Goal: Complete application form

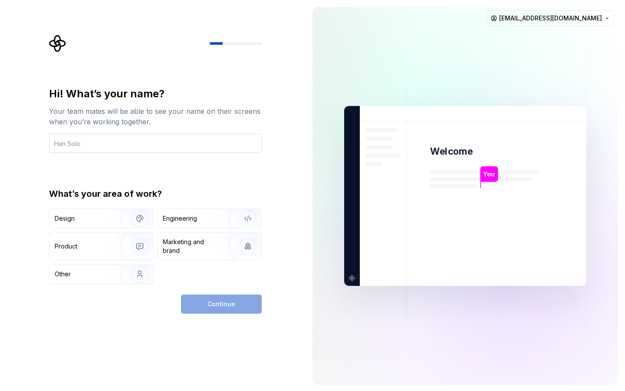
click at [111, 142] on input "text" at bounding box center [155, 143] width 213 height 19
type input "у"
type input "etronicspy"
click at [210, 221] on div "Engineering" at bounding box center [197, 218] width 69 height 9
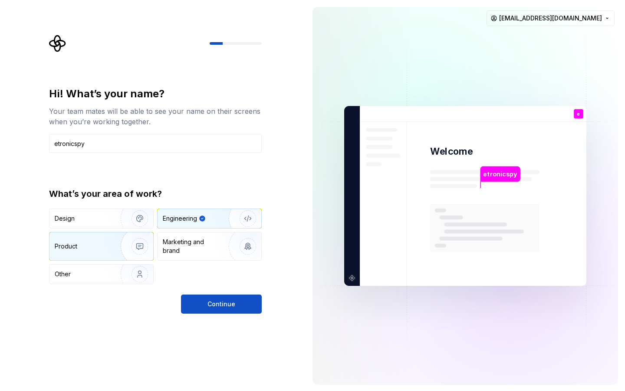
click at [138, 250] on img "button" at bounding box center [134, 246] width 56 height 58
click at [226, 217] on img "button" at bounding box center [242, 218] width 56 height 58
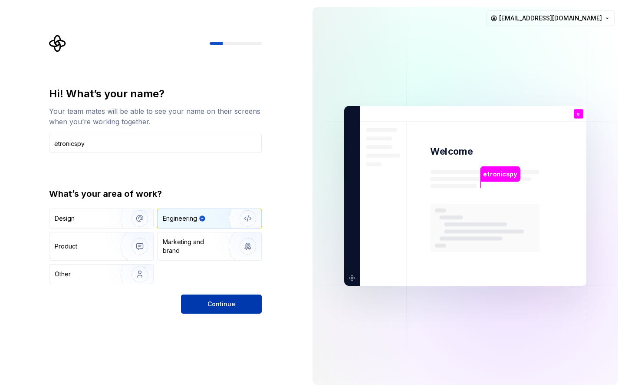
click at [228, 306] on span "Continue" at bounding box center [221, 304] width 28 height 9
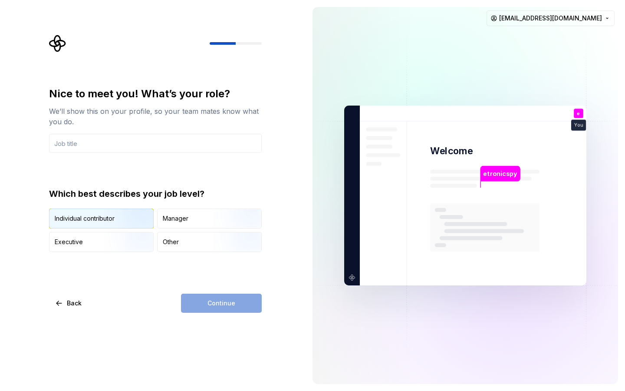
click at [112, 217] on img "button" at bounding box center [133, 229] width 56 height 58
click at [121, 141] on input "text" at bounding box center [155, 143] width 213 height 19
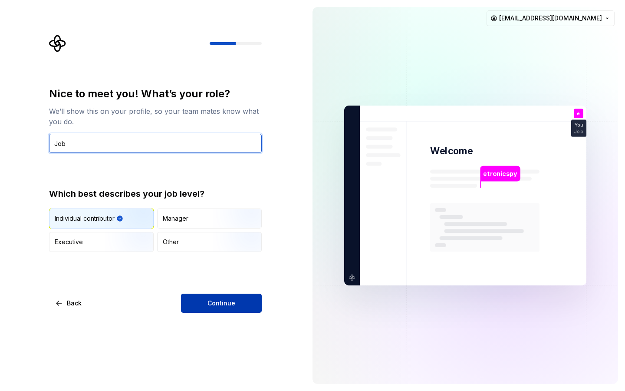
type input "Job"
click at [225, 308] on button "Continue" at bounding box center [221, 302] width 81 height 19
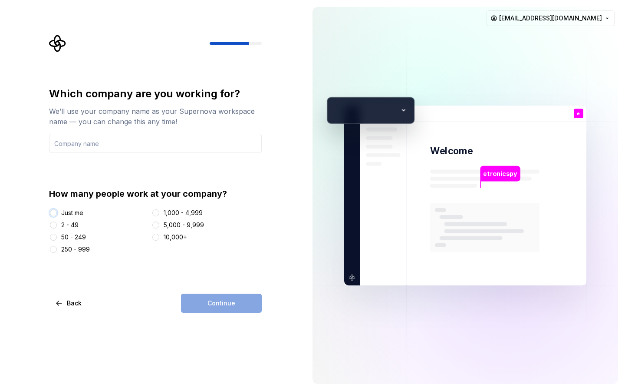
click at [52, 211] on button "Just me" at bounding box center [53, 212] width 7 height 7
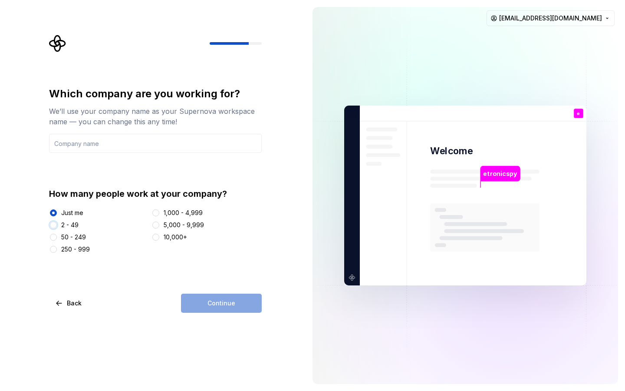
click at [53, 226] on button "2 - 49" at bounding box center [53, 224] width 7 height 7
click at [68, 148] on input "text" at bounding box center [155, 143] width 213 height 19
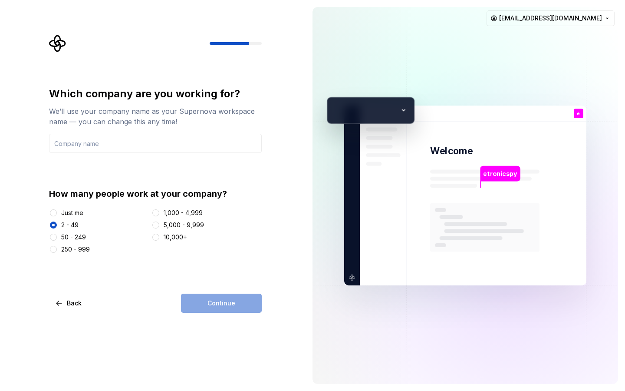
click at [281, 109] on div "etronicspy Welcome e You Job T B +3 [PERSON_NAME] [PERSON_NAME]" at bounding box center [465, 195] width 242 height 180
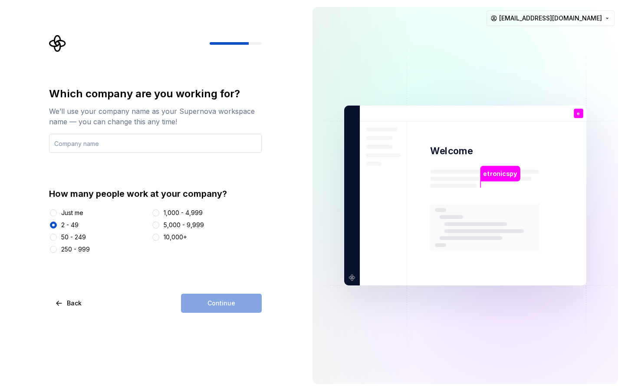
click at [175, 140] on input "text" at bounding box center [155, 143] width 213 height 19
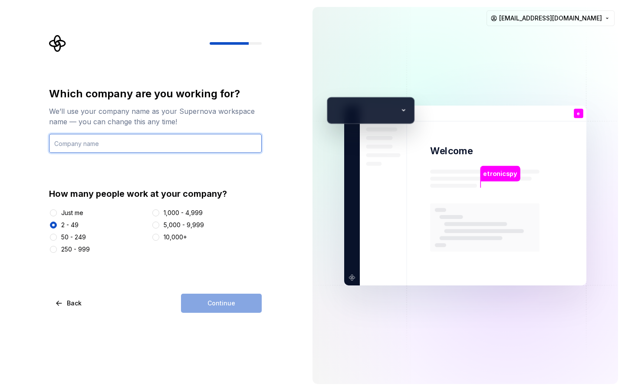
click at [125, 141] on input "text" at bounding box center [155, 143] width 213 height 19
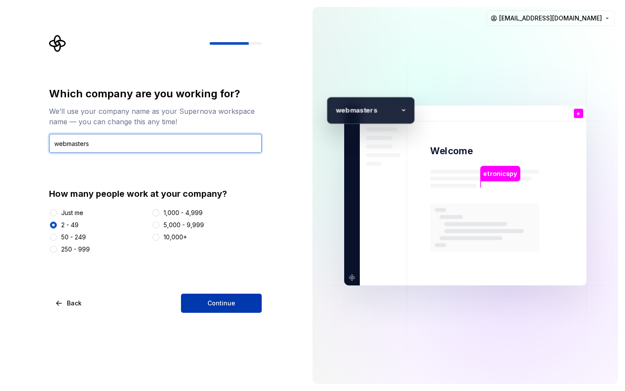
type input "webmasters"
click at [224, 301] on span "Continue" at bounding box center [221, 303] width 28 height 9
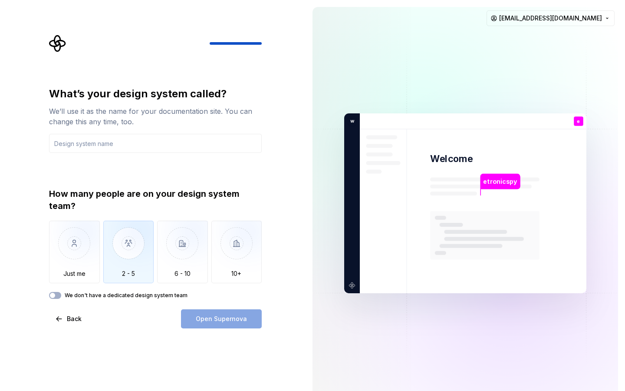
click at [129, 244] on img "button" at bounding box center [128, 250] width 51 height 58
click at [214, 319] on div "Open Supernova" at bounding box center [221, 318] width 81 height 19
click at [58, 296] on button "We don't have a dedicated design system team" at bounding box center [55, 295] width 12 height 7
click at [57, 294] on span "button" at bounding box center [57, 295] width 5 height 5
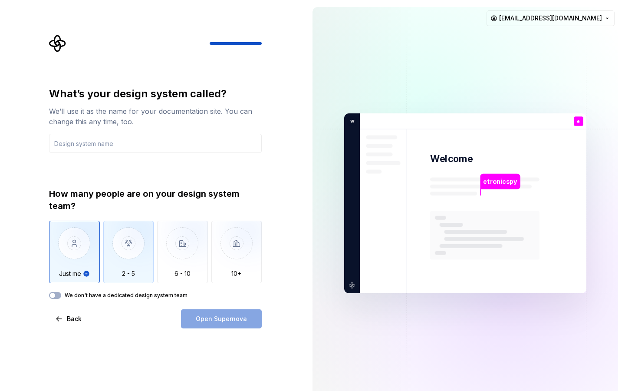
click at [141, 253] on img "button" at bounding box center [128, 250] width 51 height 58
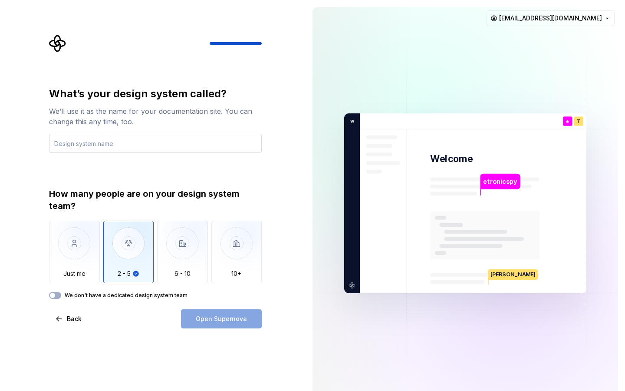
click at [100, 148] on input "text" at bounding box center [155, 143] width 213 height 19
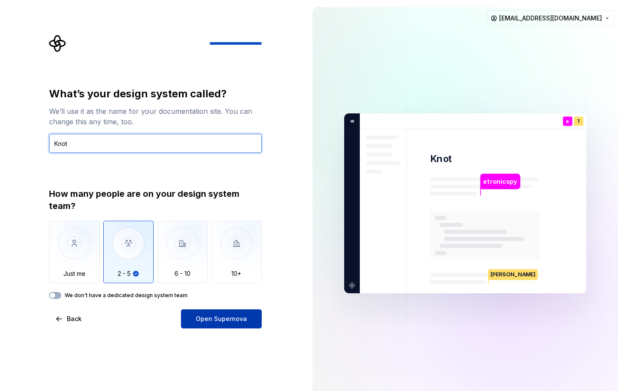
type input "Knot"
click at [222, 318] on span "Open Supernova" at bounding box center [221, 318] width 51 height 9
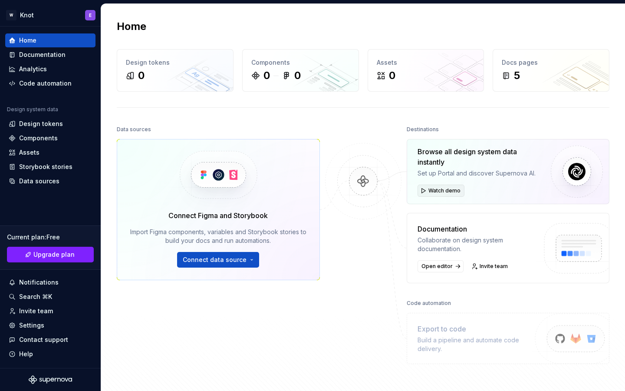
click at [281, 190] on span "Watch demo" at bounding box center [444, 190] width 32 height 7
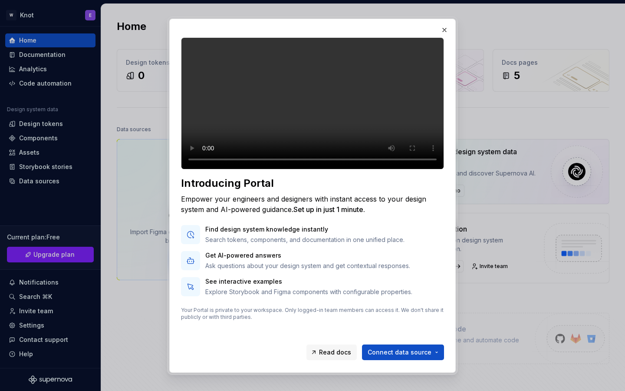
click at [281, 169] on video at bounding box center [312, 103] width 263 height 132
